Goal: Navigation & Orientation: Find specific page/section

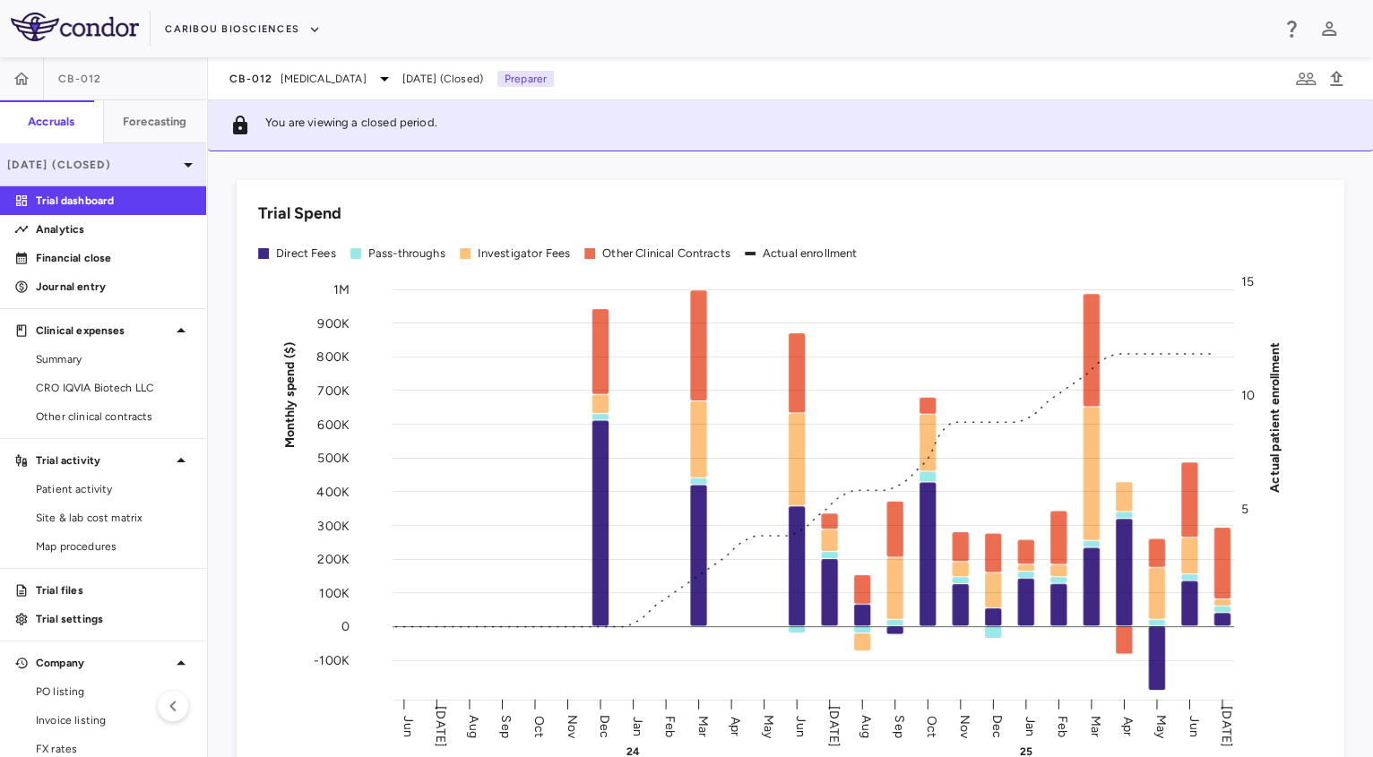
click at [138, 161] on p "[DATE] (Closed)" at bounding box center [92, 165] width 170 height 16
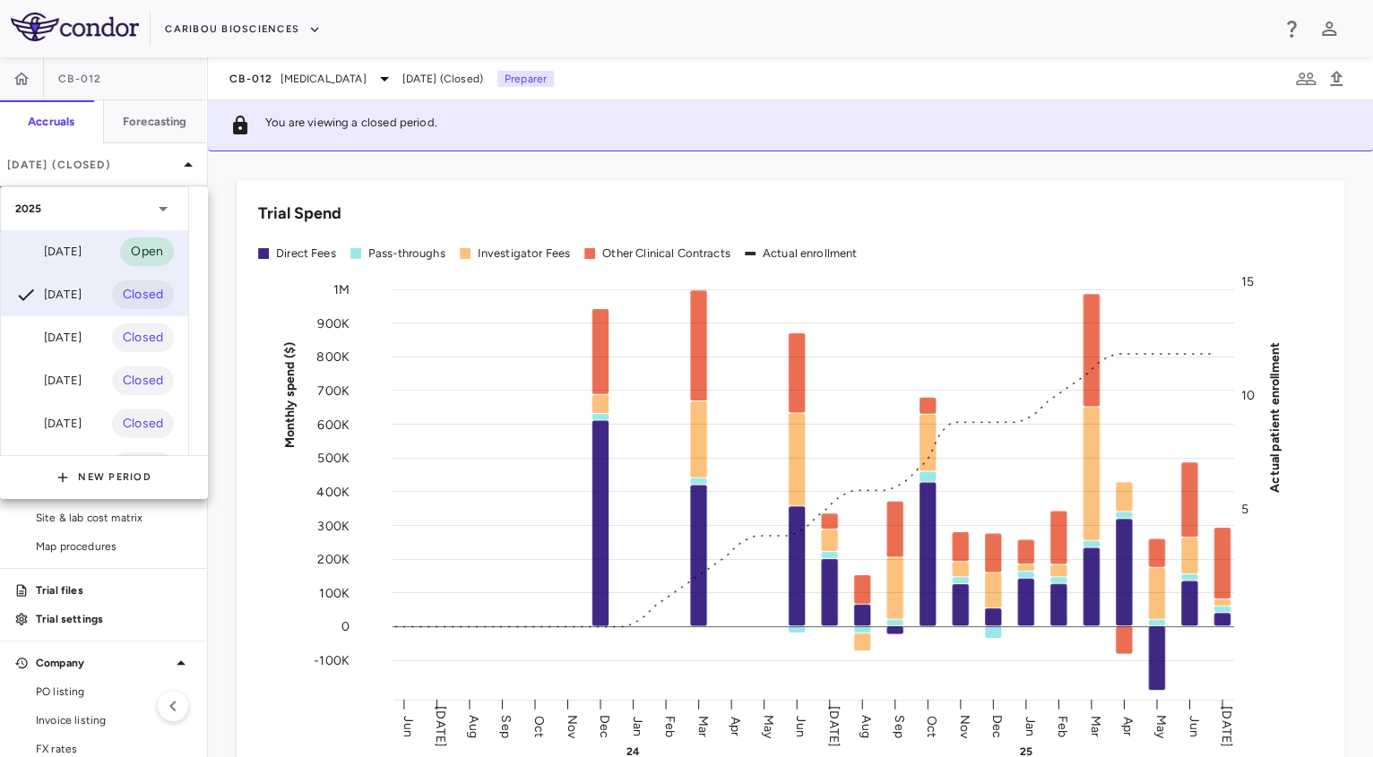
click at [82, 260] on div "[DATE]" at bounding box center [48, 252] width 66 height 22
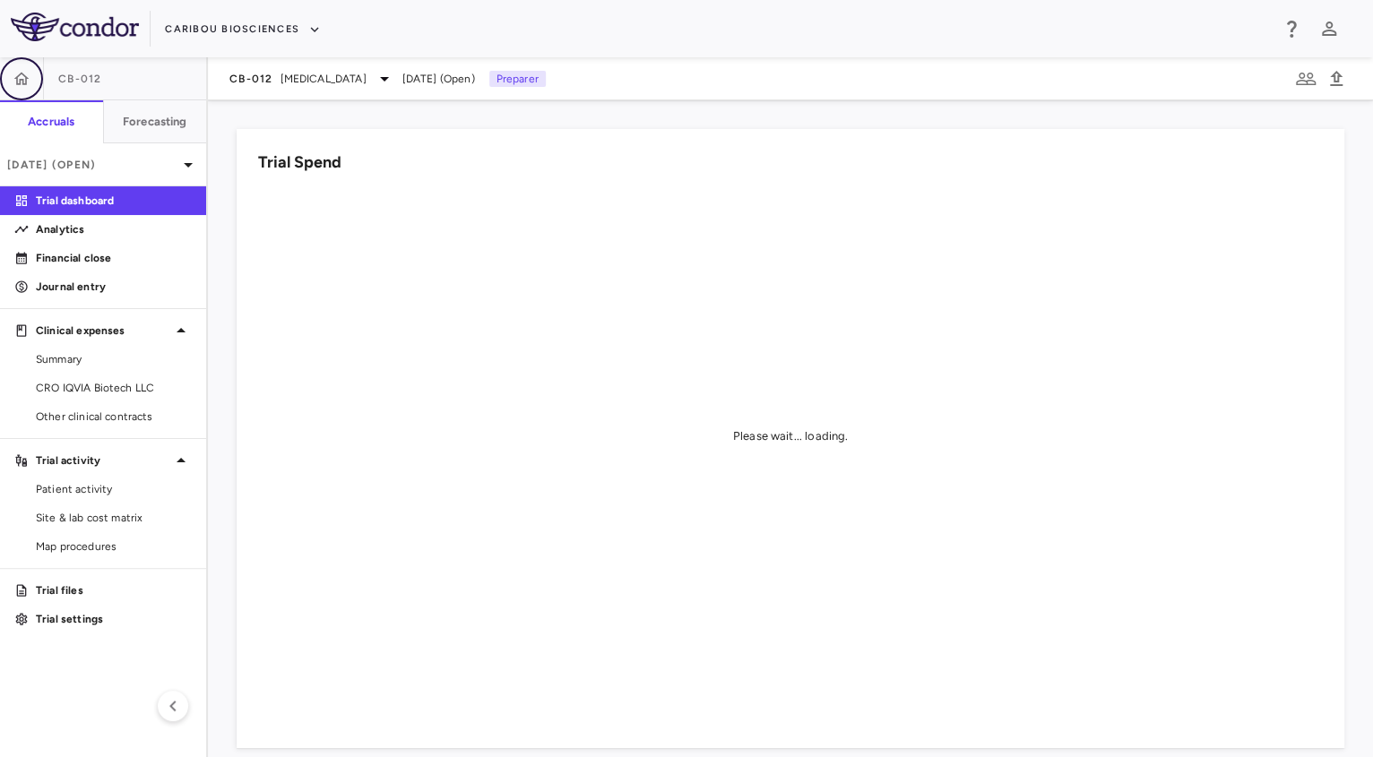
click at [29, 67] on button "button" at bounding box center [21, 78] width 43 height 43
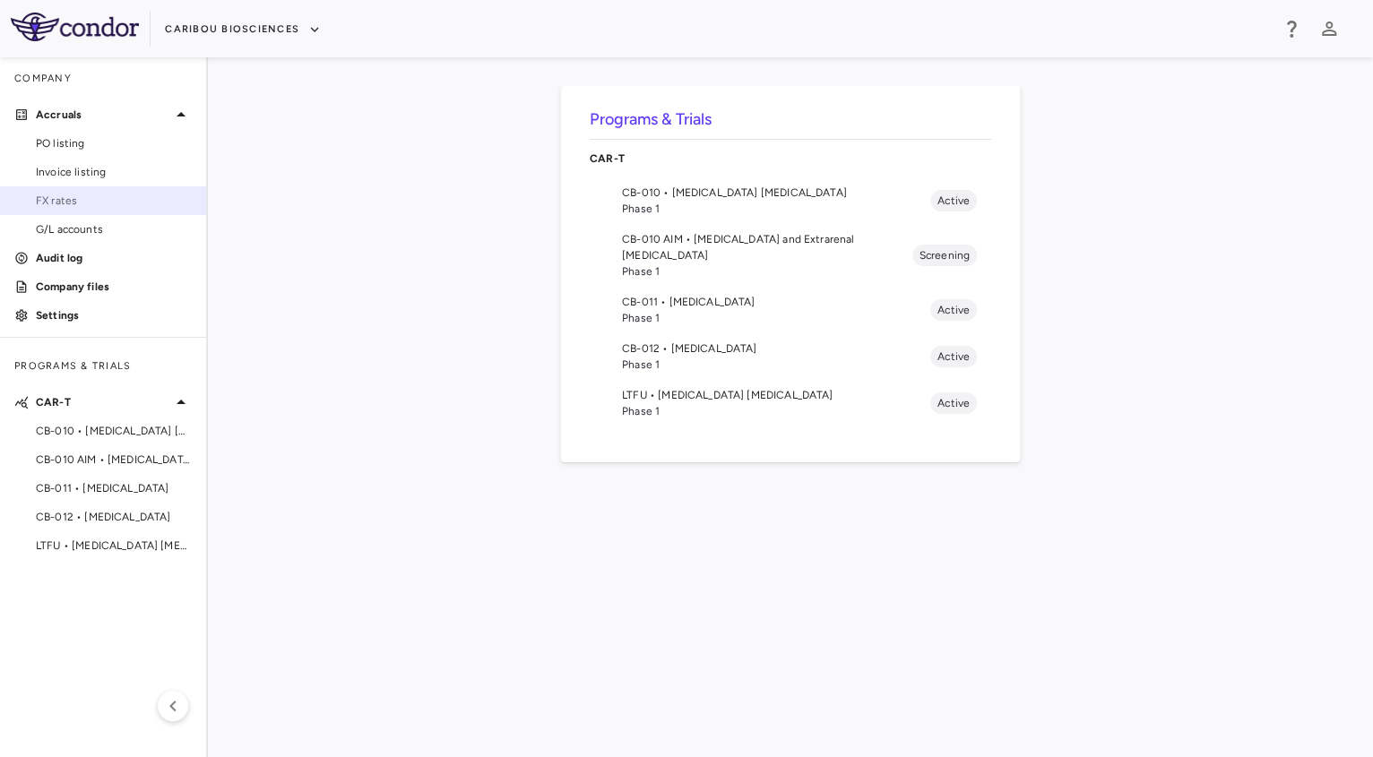
click at [106, 197] on span "FX rates" at bounding box center [114, 201] width 156 height 16
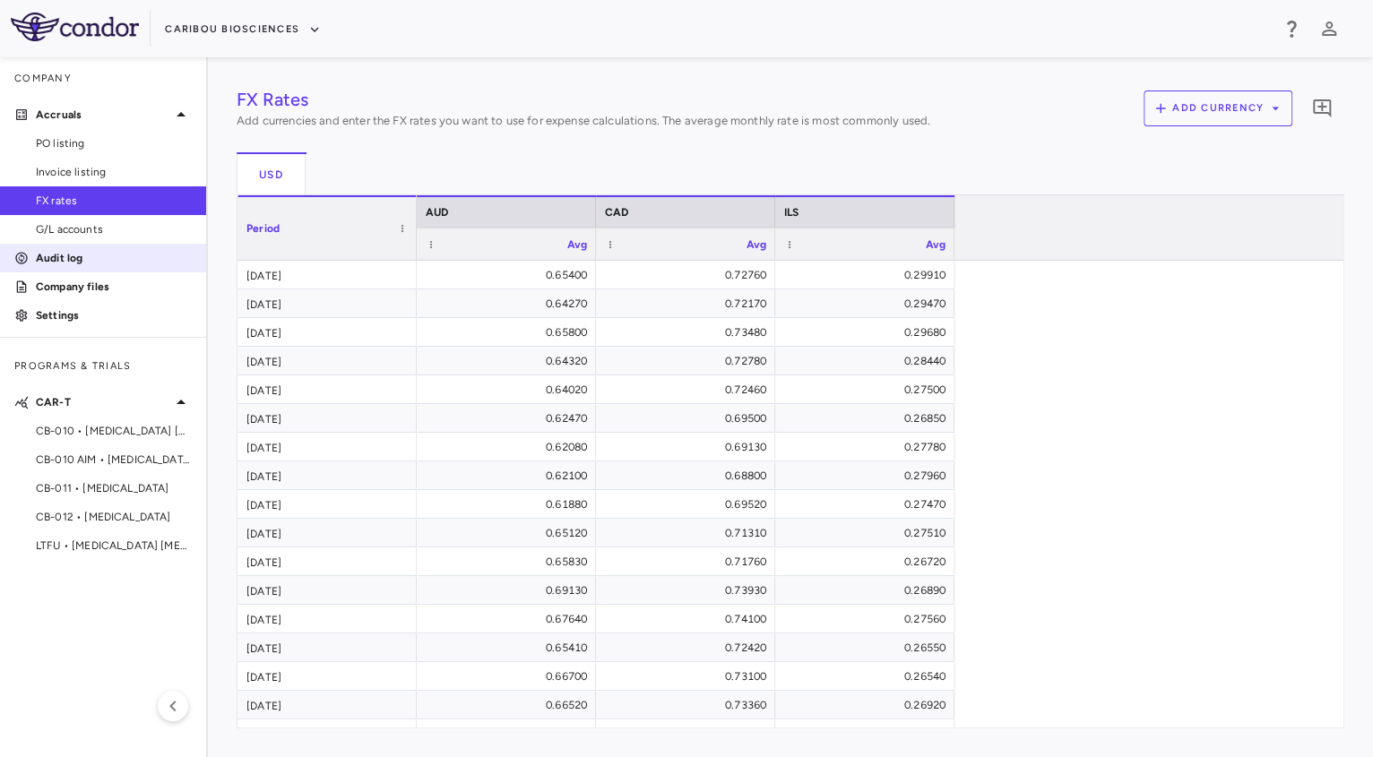
click at [91, 266] on link "Audit log" at bounding box center [103, 258] width 206 height 27
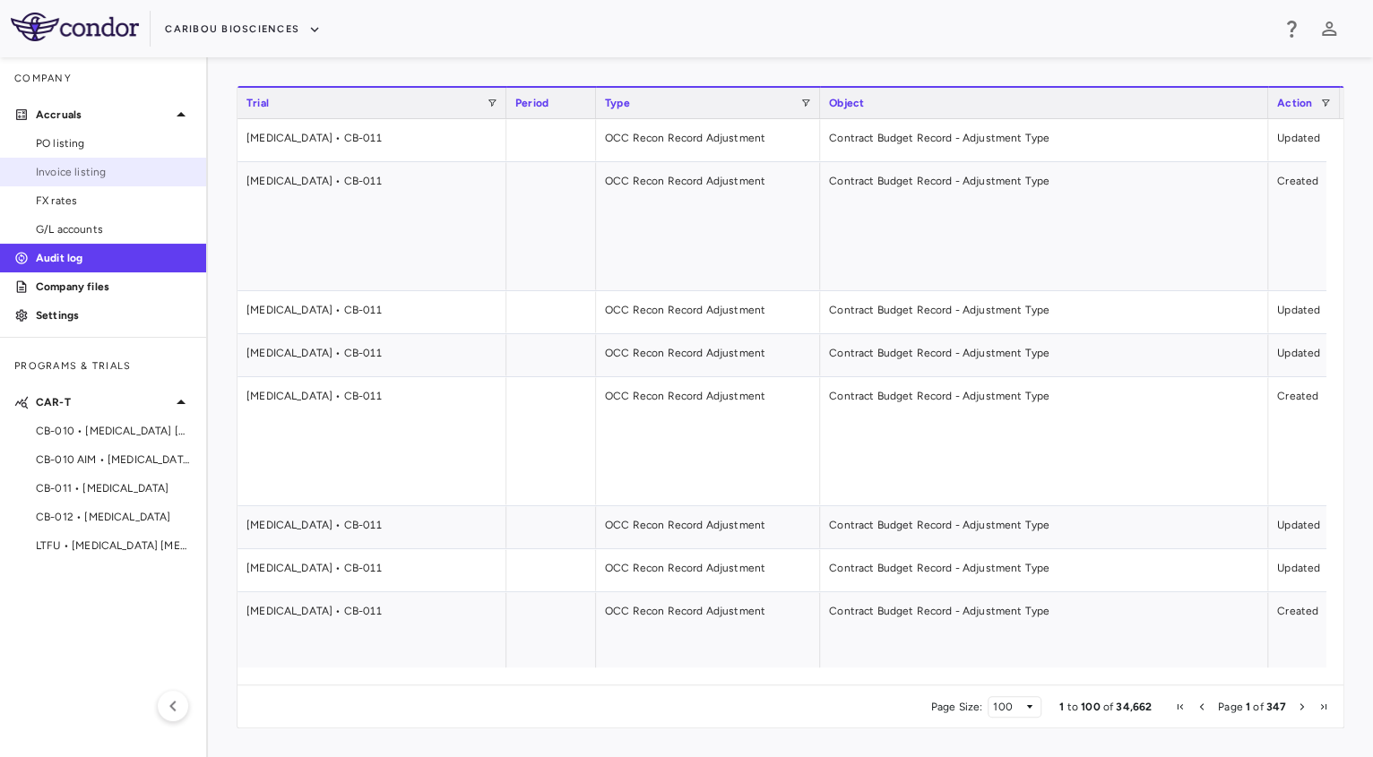
click at [58, 175] on span "Invoice listing" at bounding box center [114, 172] width 156 height 16
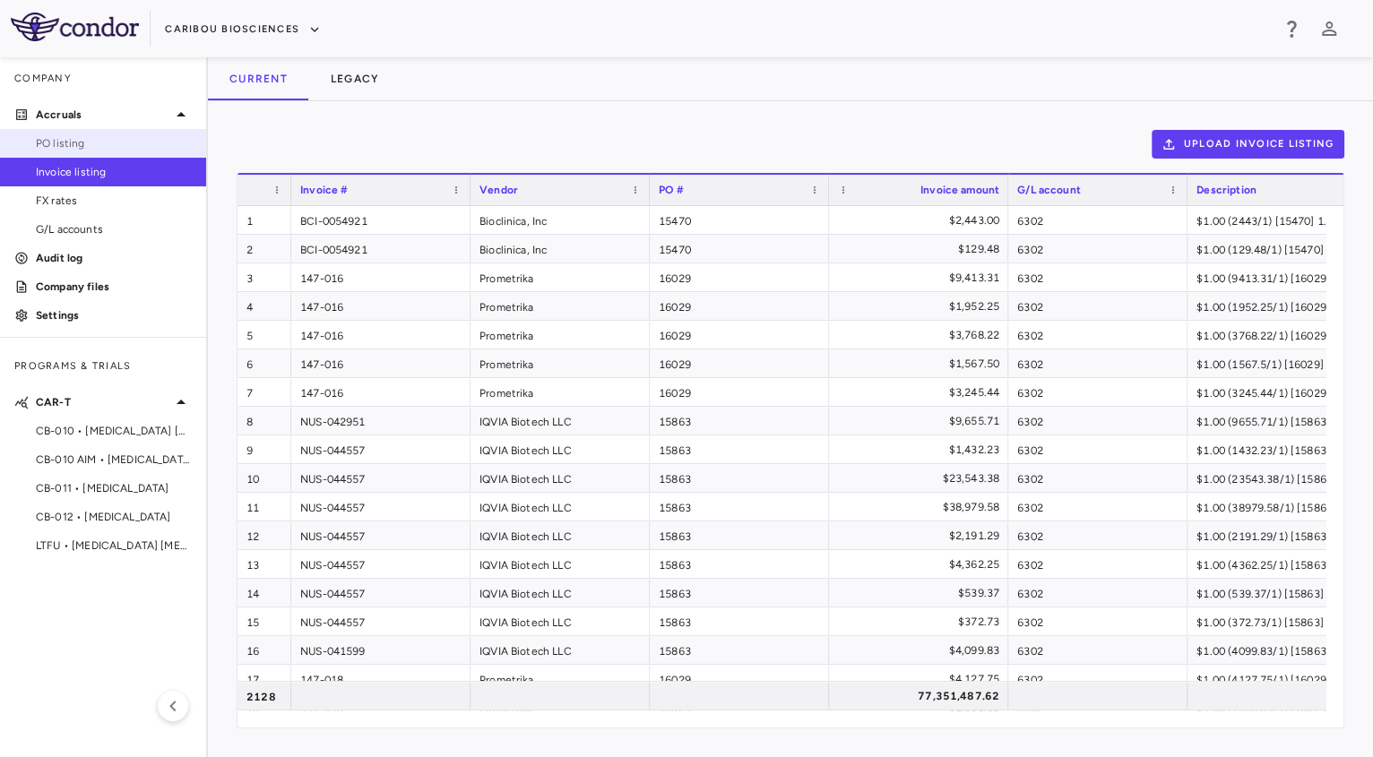
click at [76, 144] on span "PO listing" at bounding box center [114, 143] width 156 height 16
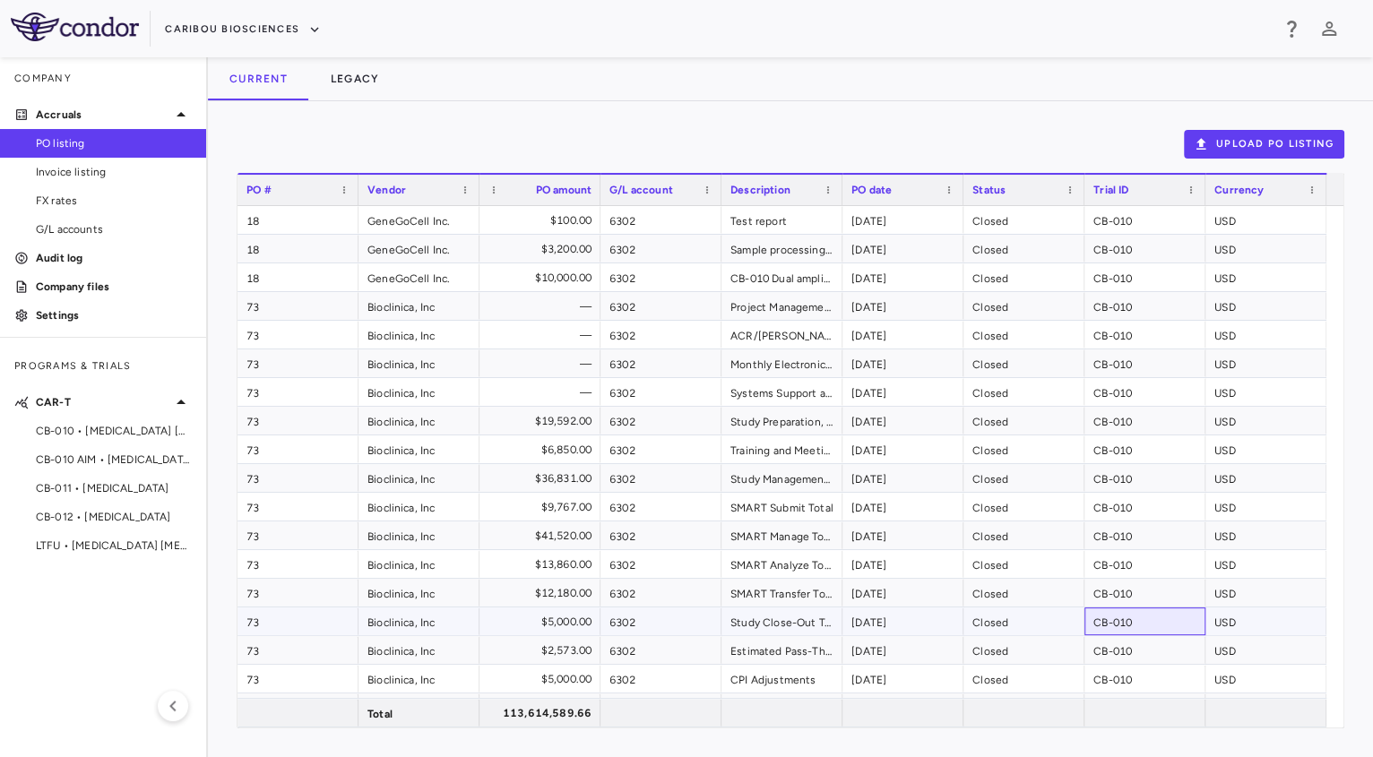
click at [1154, 623] on div "CB-010" at bounding box center [1144, 621] width 121 height 28
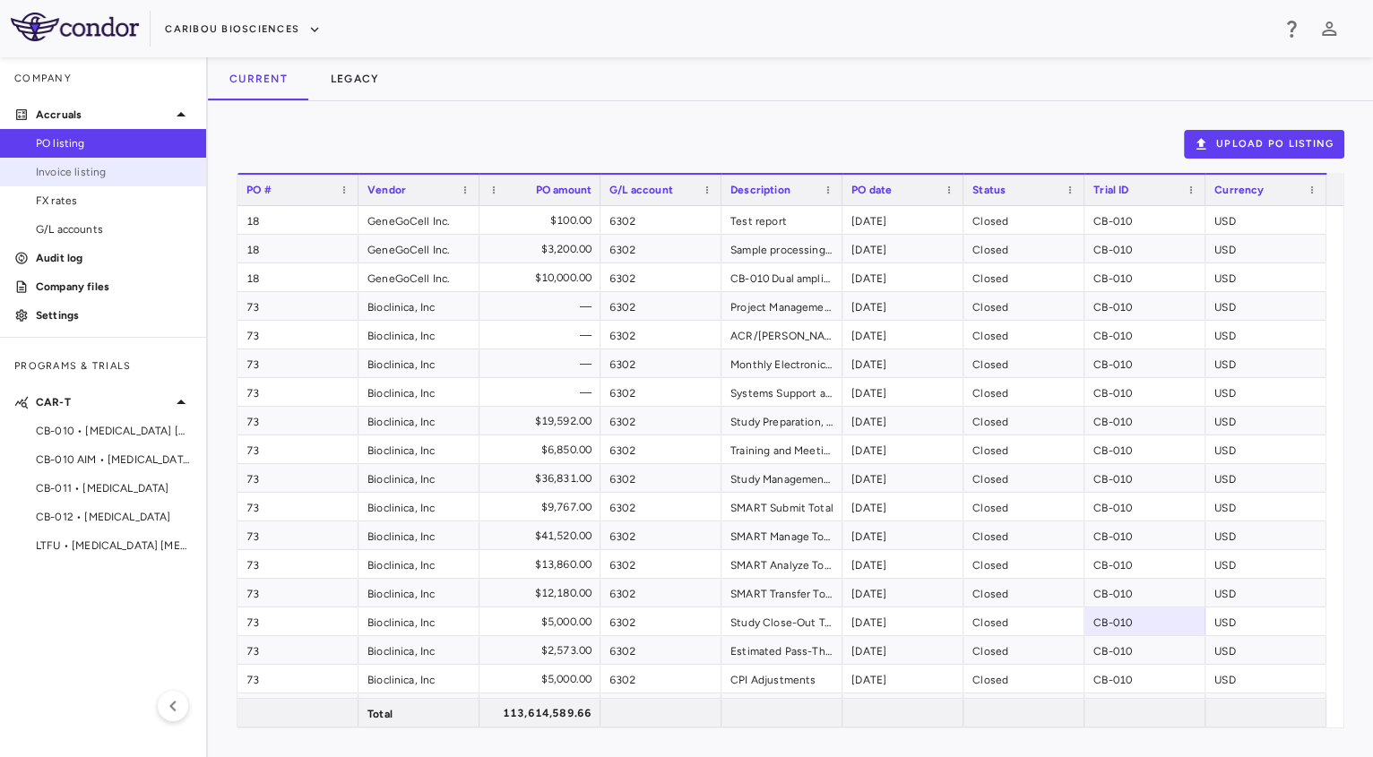
click at [85, 177] on span "Invoice listing" at bounding box center [114, 172] width 156 height 16
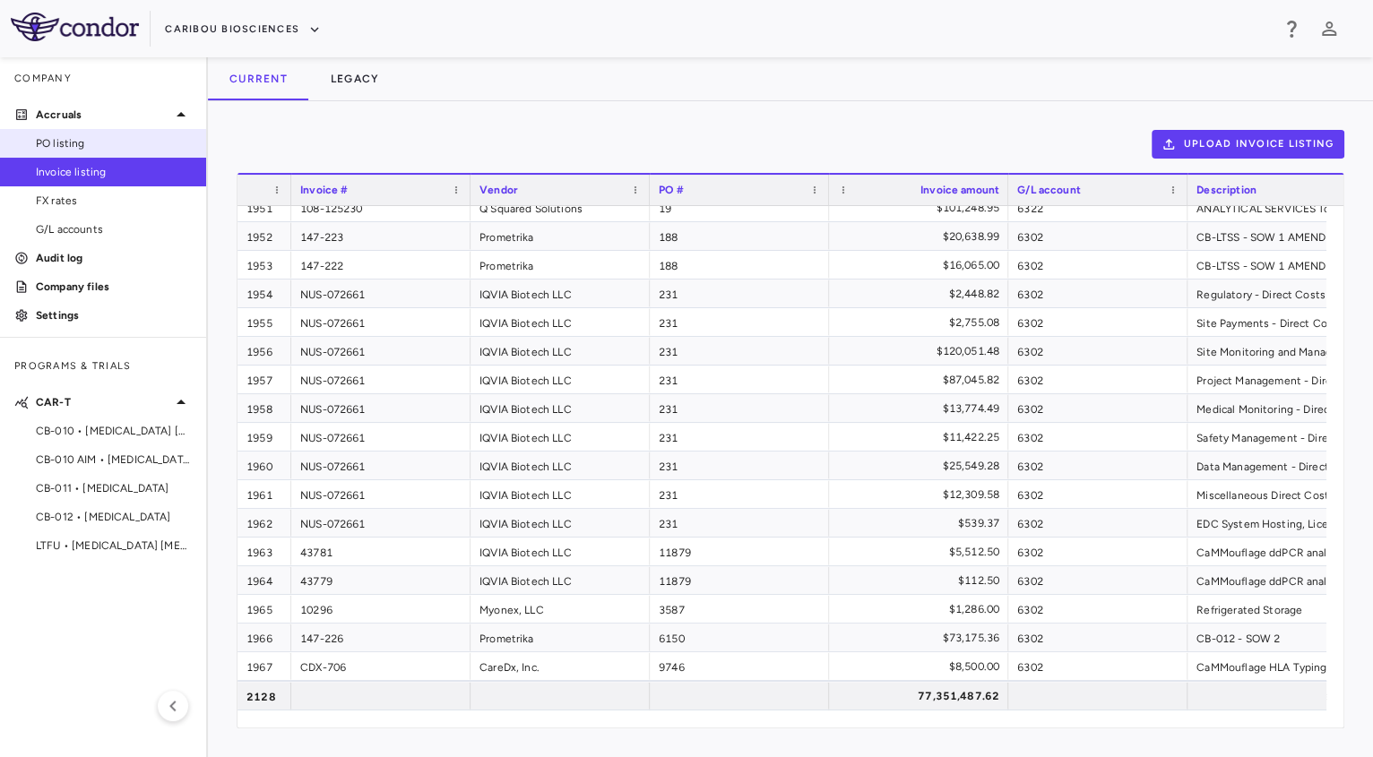
click at [116, 135] on span "PO listing" at bounding box center [114, 143] width 156 height 16
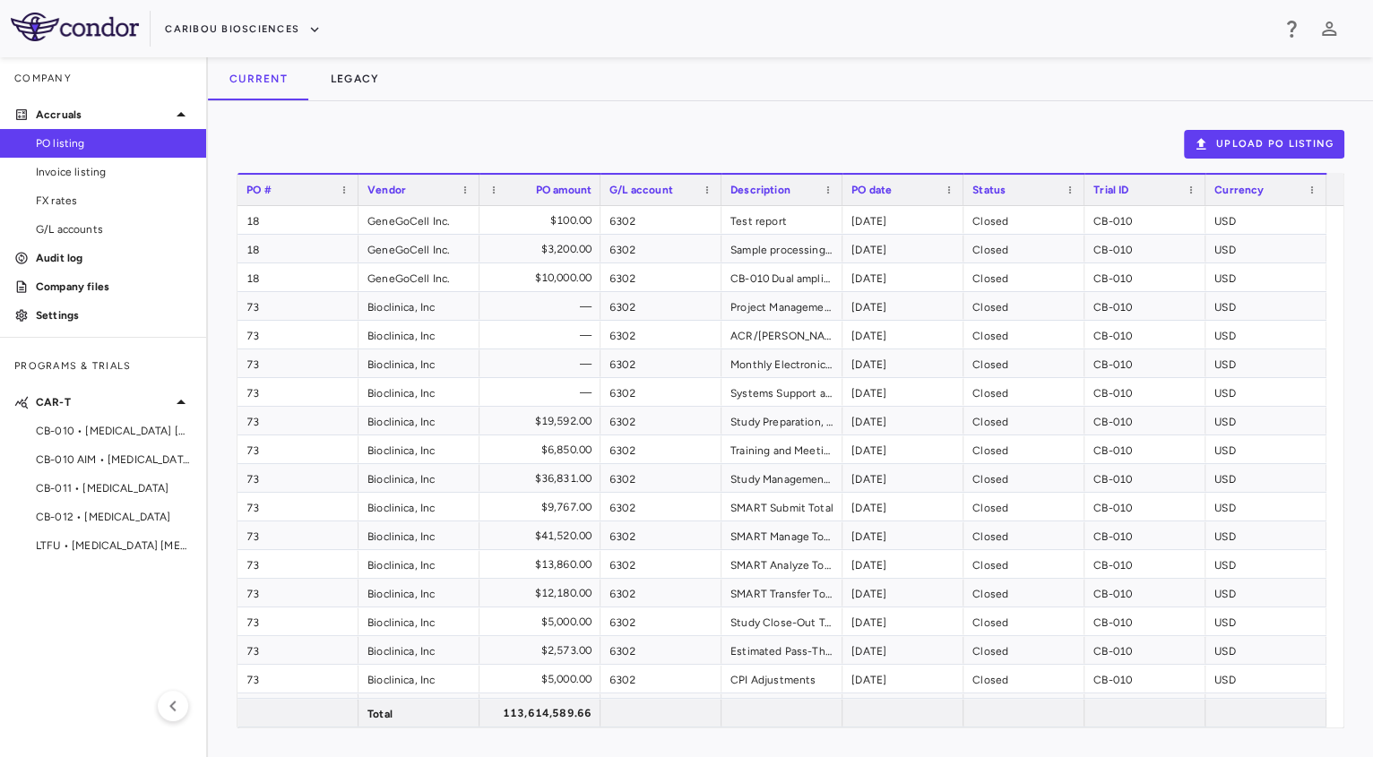
click at [360, 101] on div "Upload PO Listing Drag here to set row groups Drag here to set column labels PO…" at bounding box center [790, 429] width 1165 height 656
click at [369, 92] on button "Legacy" at bounding box center [355, 78] width 92 height 43
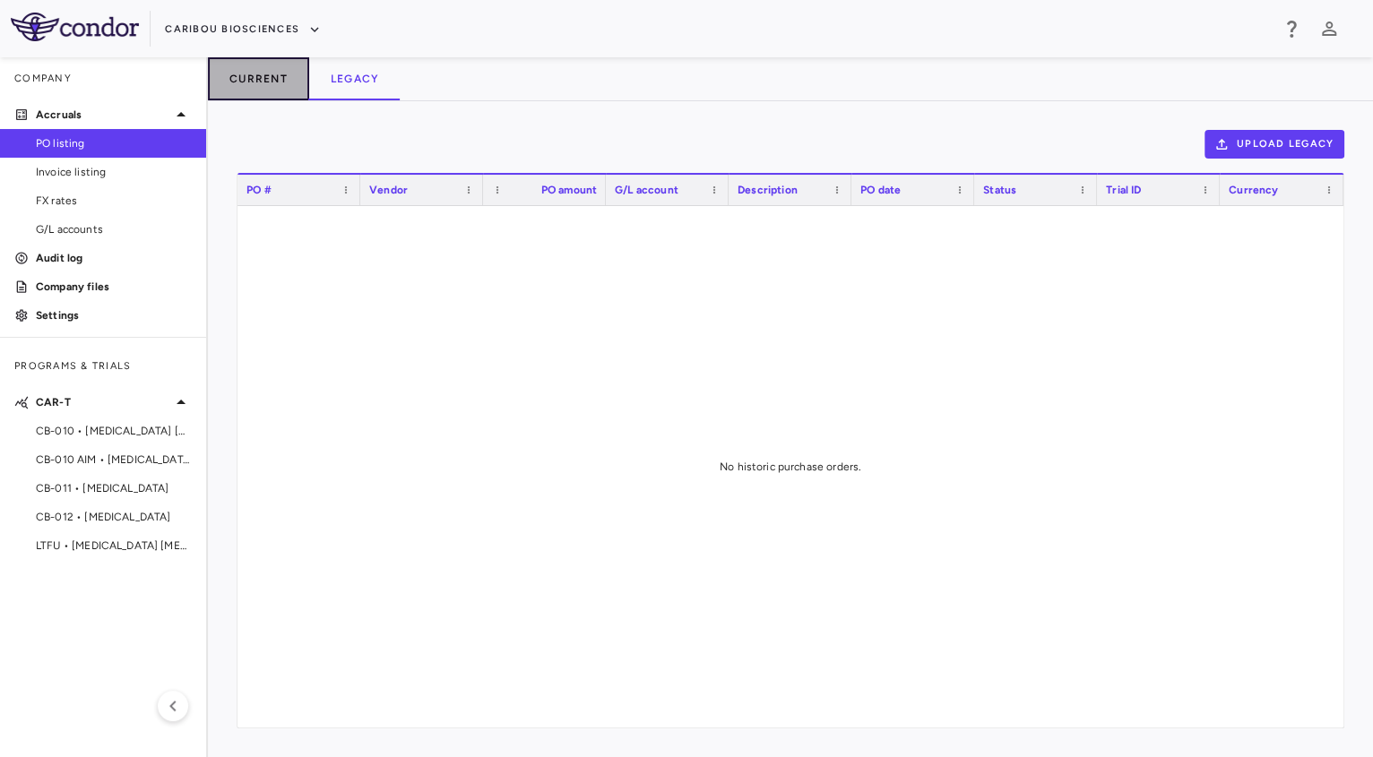
click at [281, 85] on button "Current" at bounding box center [258, 78] width 101 height 43
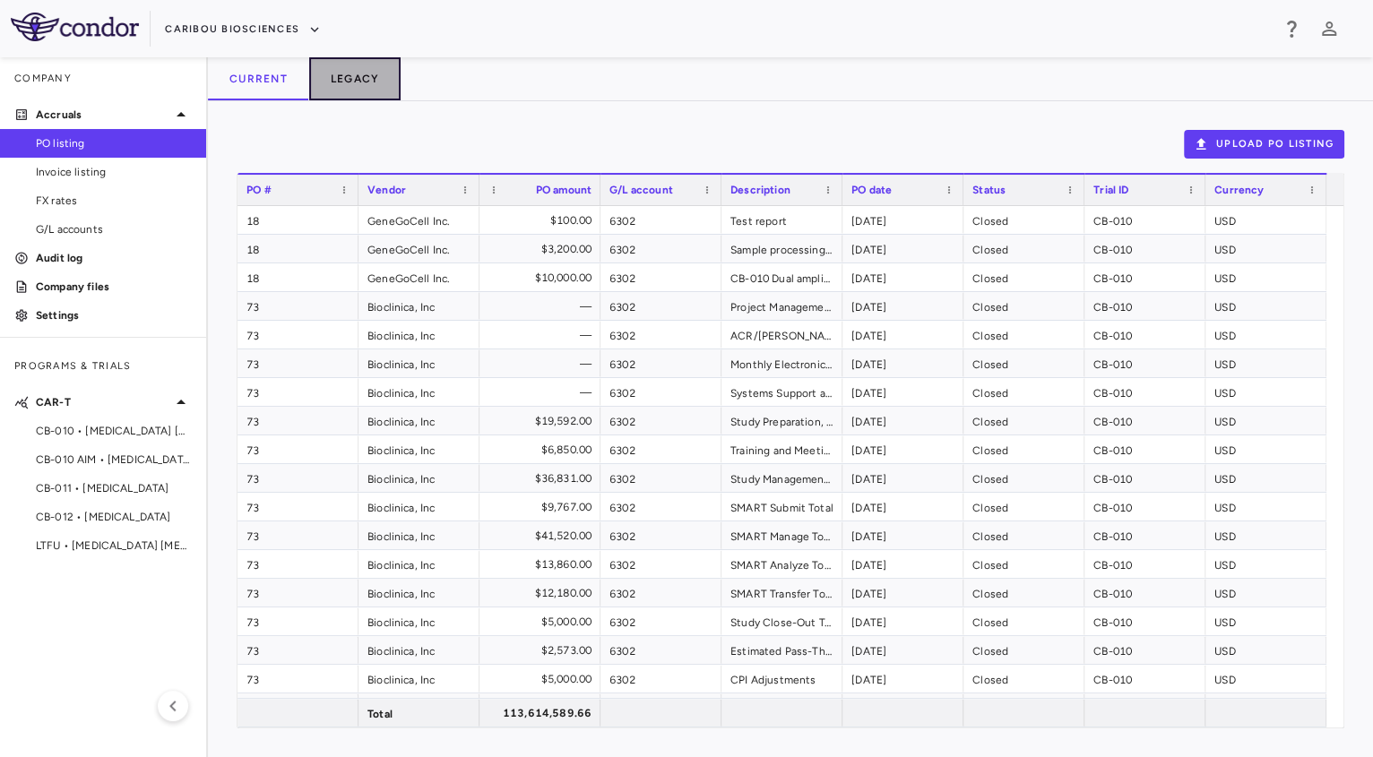
click at [343, 94] on button "Legacy" at bounding box center [355, 78] width 92 height 43
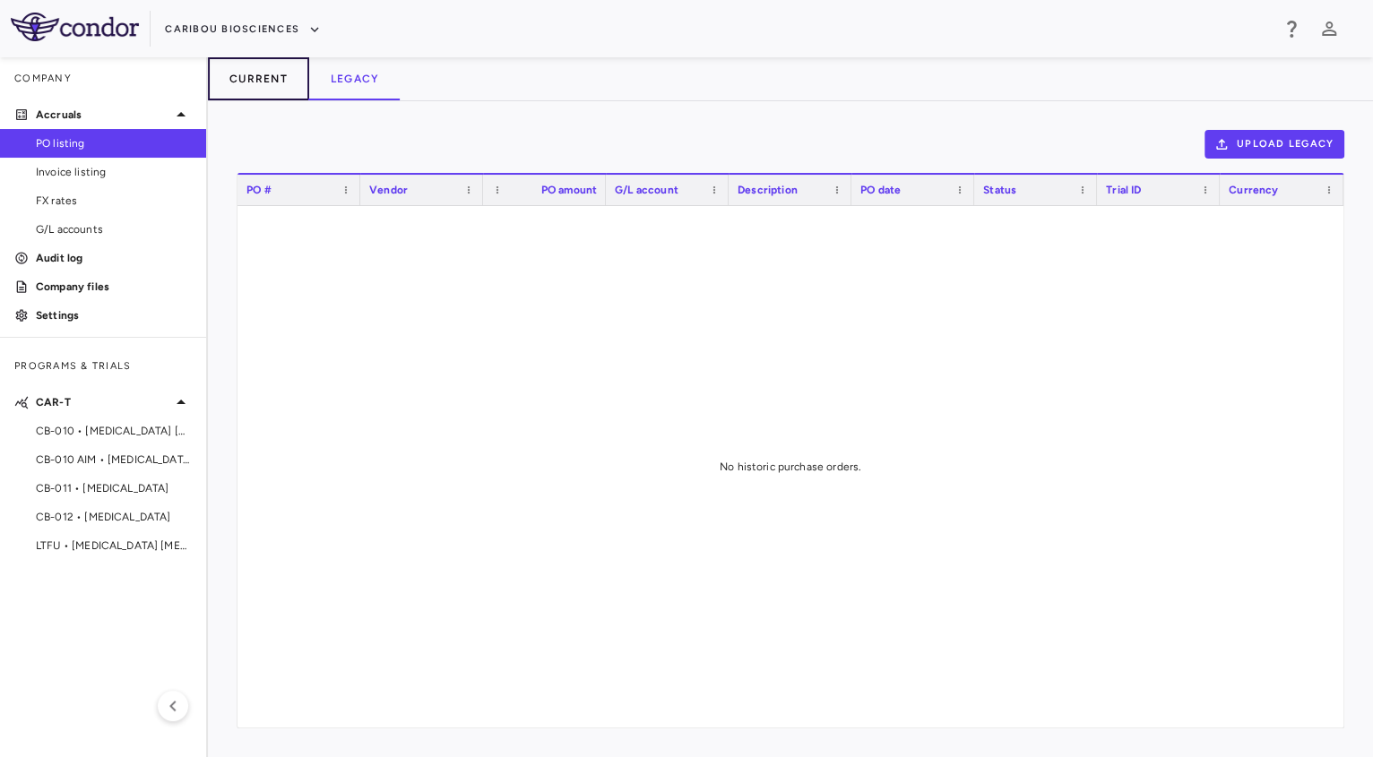
click at [277, 87] on button "Current" at bounding box center [258, 78] width 101 height 43
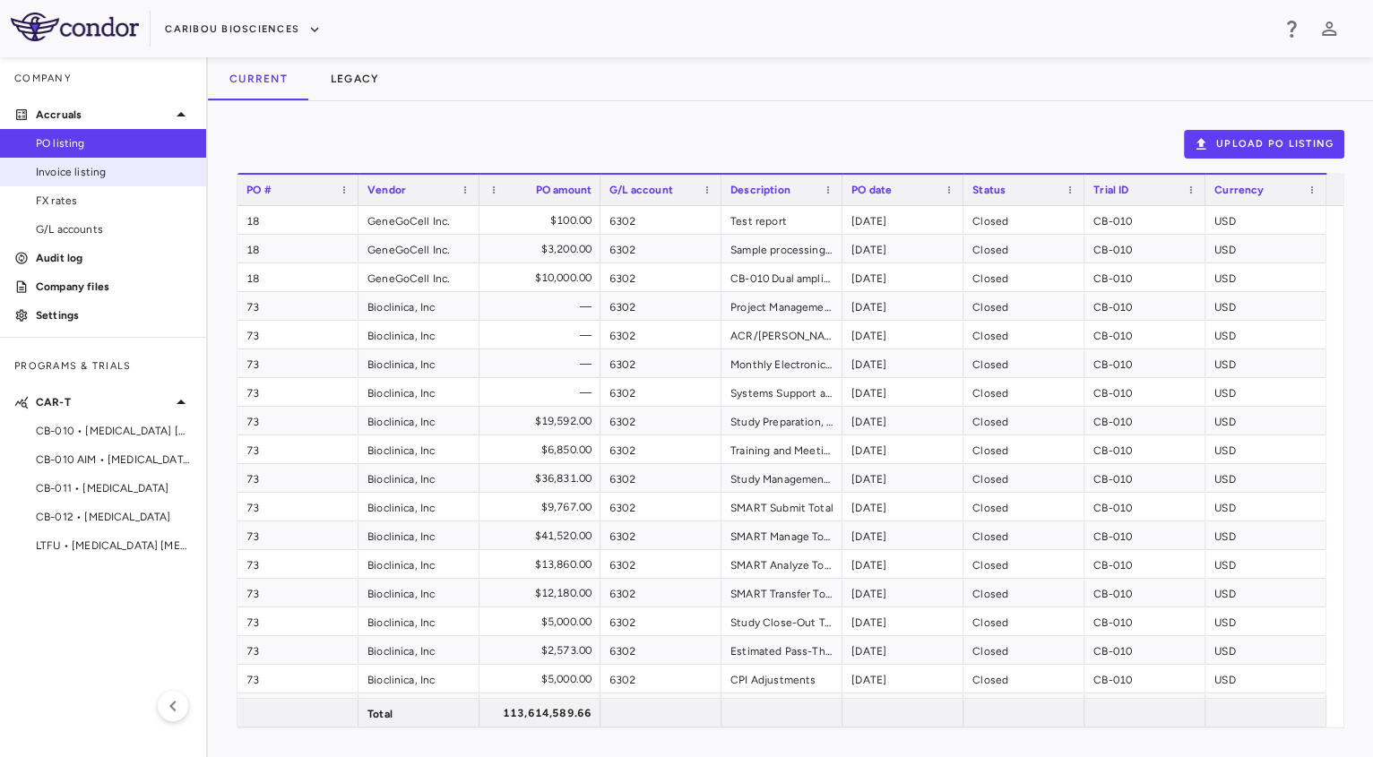
click at [113, 167] on span "Invoice listing" at bounding box center [114, 172] width 156 height 16
